Goal: Transaction & Acquisition: Purchase product/service

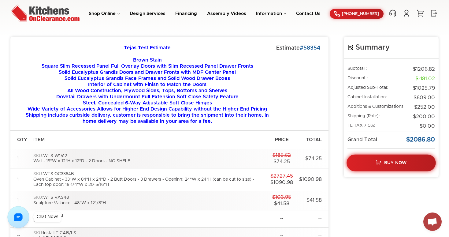
click at [383, 164] on link "Buy Now" at bounding box center [391, 163] width 89 height 17
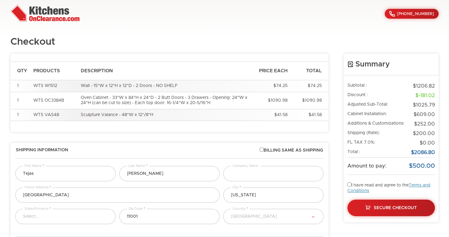
select select "223"
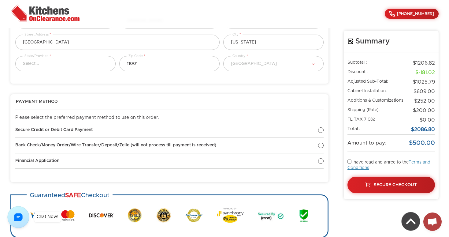
scroll to position [247, 0]
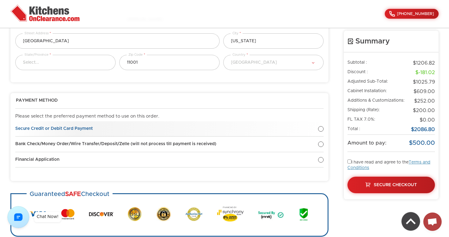
click at [321, 129] on div at bounding box center [321, 129] width 6 height 6
radio input "true"
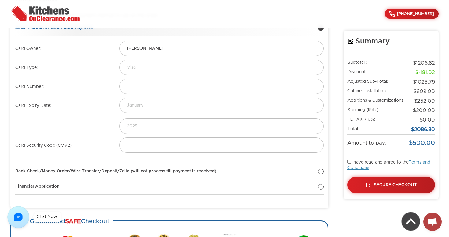
scroll to position [354, 0]
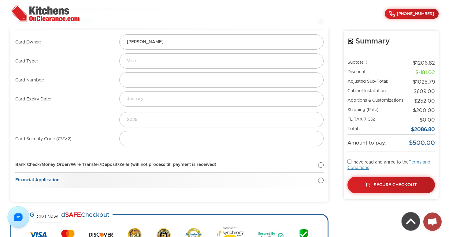
click at [321, 180] on div at bounding box center [321, 180] width 6 height 6
radio input "true"
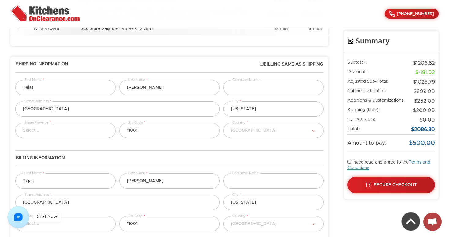
scroll to position [86, 0]
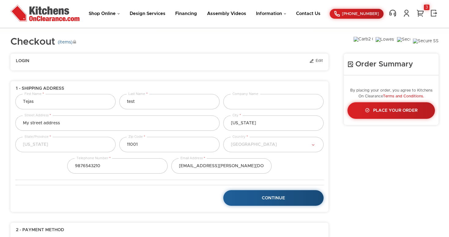
select select "18"
select select "223"
